Goal: Task Accomplishment & Management: Use online tool/utility

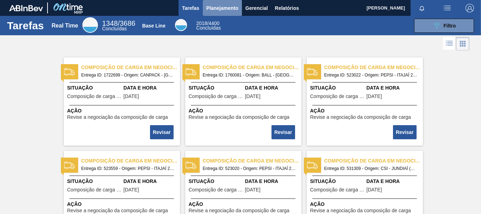
click at [229, 10] on span "Planejamento" at bounding box center [222, 8] width 32 height 8
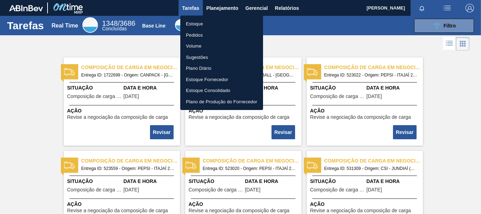
click at [198, 33] on li "Pedidos" at bounding box center [221, 35] width 83 height 11
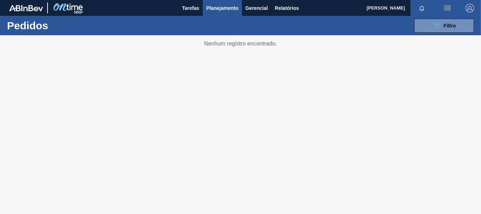
drag, startPoint x: 416, startPoint y: 69, endPoint x: 421, endPoint y: 69, distance: 4.9
click at [416, 69] on div at bounding box center [240, 124] width 481 height 178
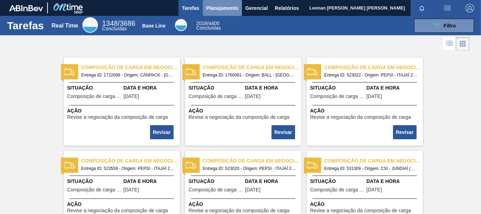
click at [227, 6] on span "Planejamento" at bounding box center [222, 8] width 32 height 8
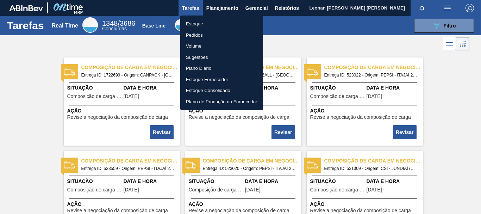
click at [194, 33] on li "Pedidos" at bounding box center [221, 35] width 83 height 11
